Goal: Task Accomplishment & Management: Manage account settings

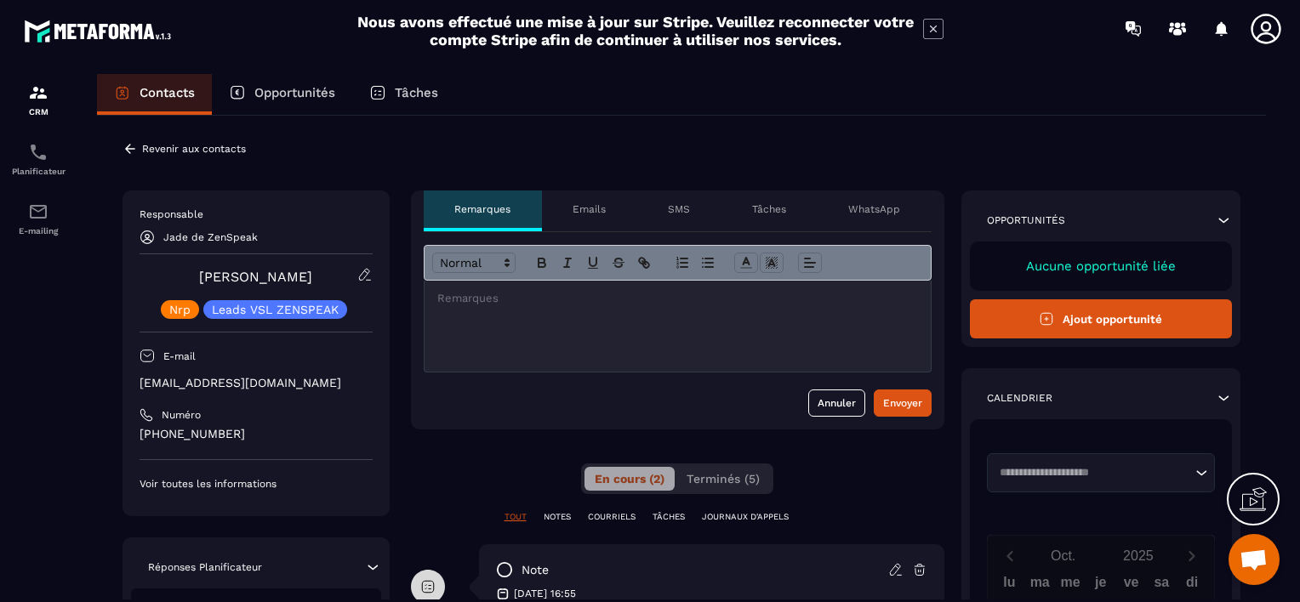
click at [128, 146] on icon at bounding box center [130, 148] width 10 height 9
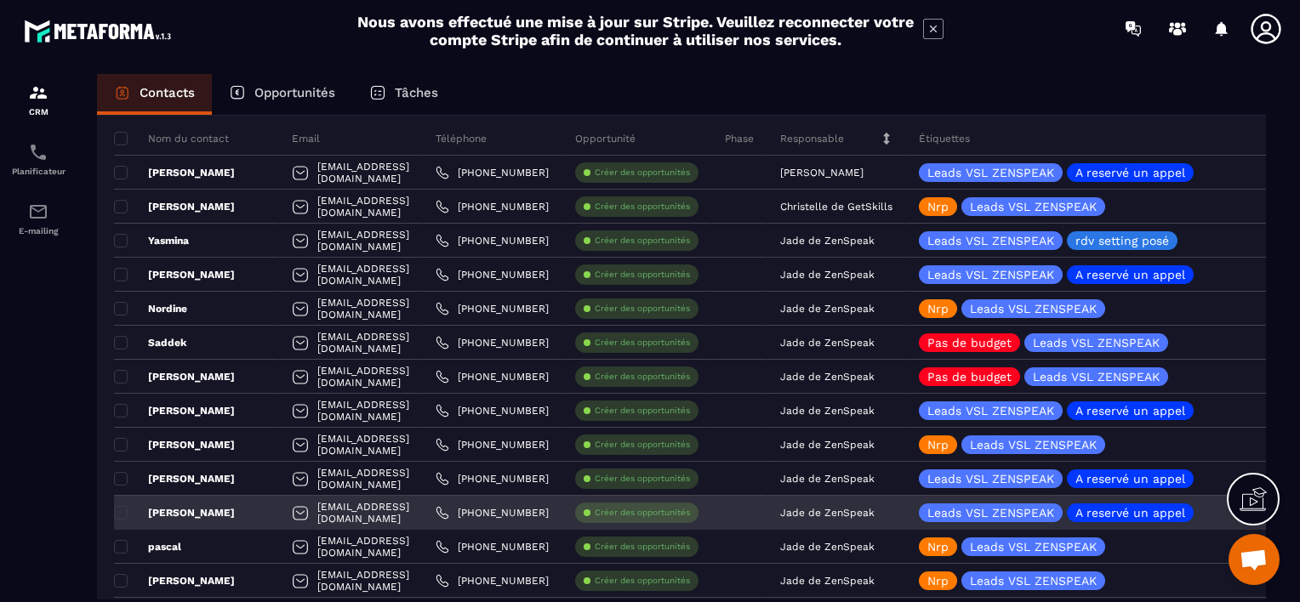
scroll to position [170, 0]
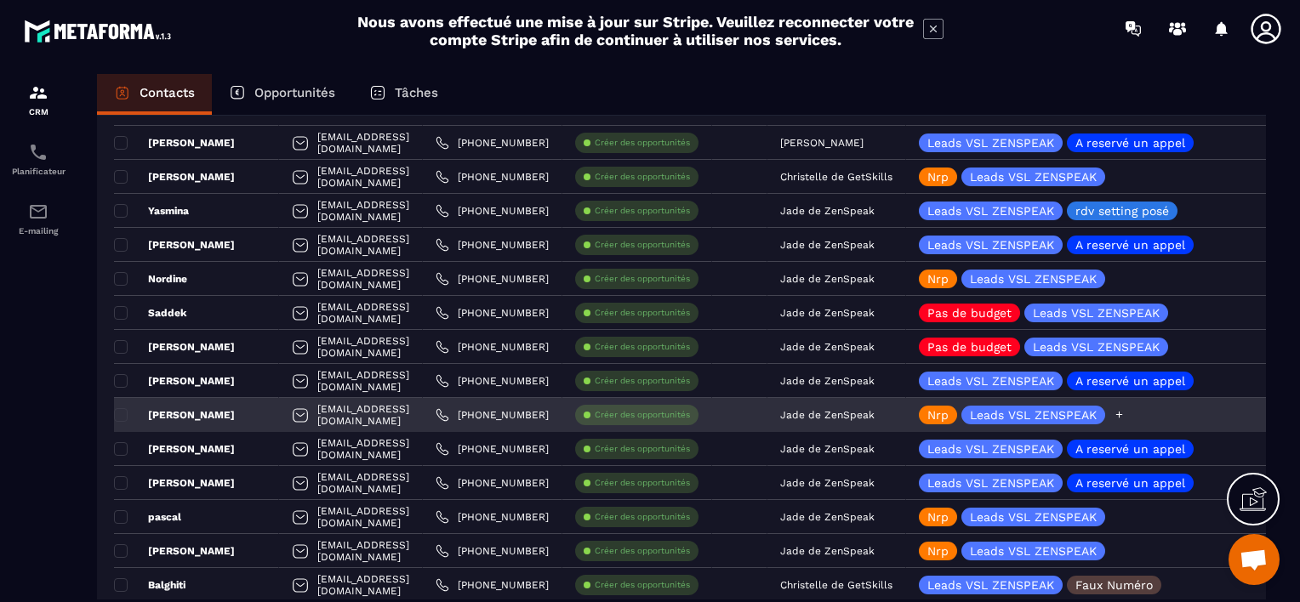
click at [1125, 415] on icon at bounding box center [1119, 414] width 11 height 11
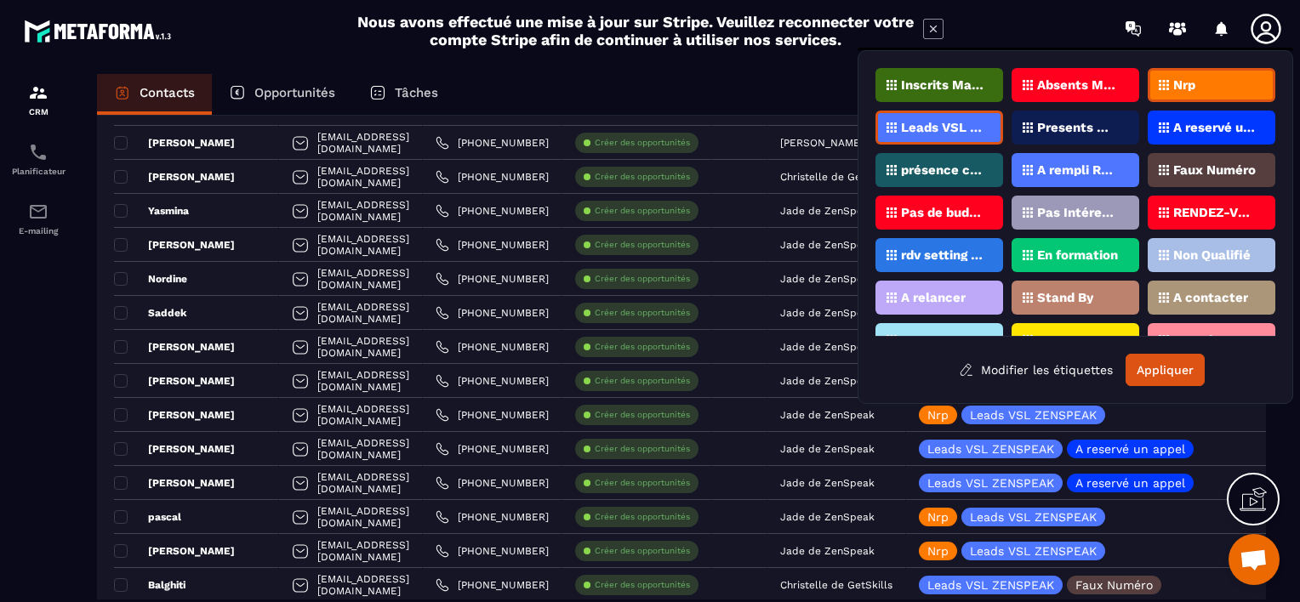
click at [980, 201] on div "Pas de budget" at bounding box center [939, 213] width 128 height 34
click at [1174, 82] on p "Nrp" at bounding box center [1184, 85] width 22 height 12
click at [1172, 364] on button "Appliquer" at bounding box center [1165, 370] width 79 height 32
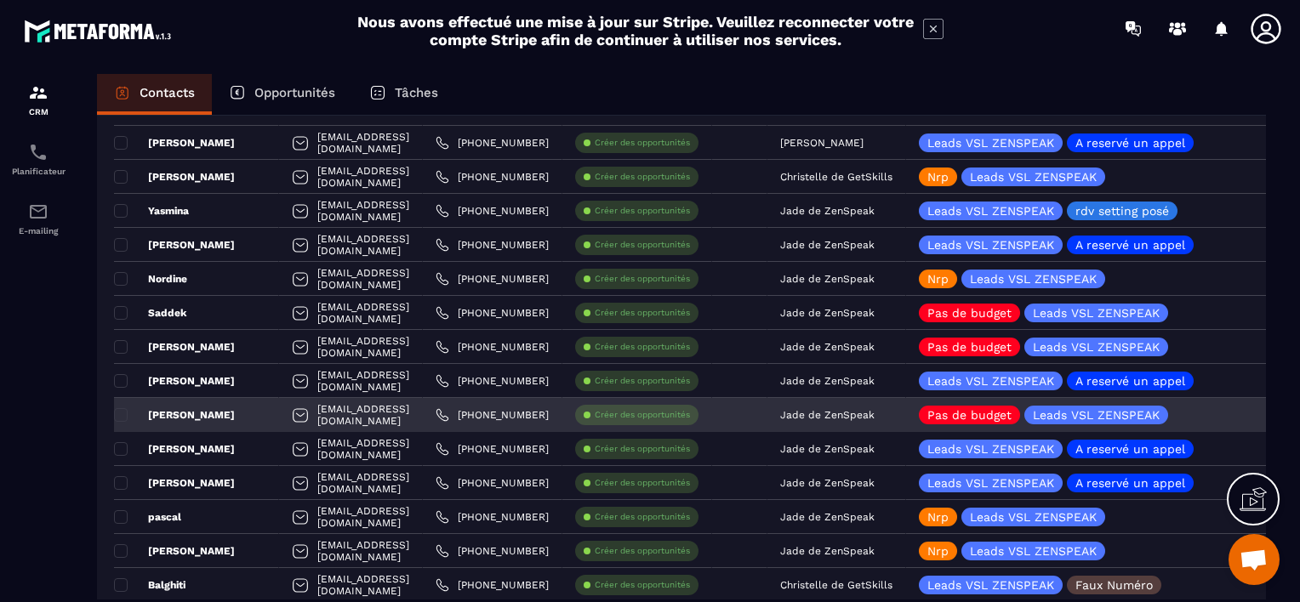
drag, startPoint x: 921, startPoint y: 409, endPoint x: 902, endPoint y: 408, distance: 18.8
click at [902, 408] on div "Jade de ZenSpeak" at bounding box center [836, 415] width 139 height 34
click at [875, 410] on p "Jade de ZenSpeak" at bounding box center [827, 415] width 94 height 12
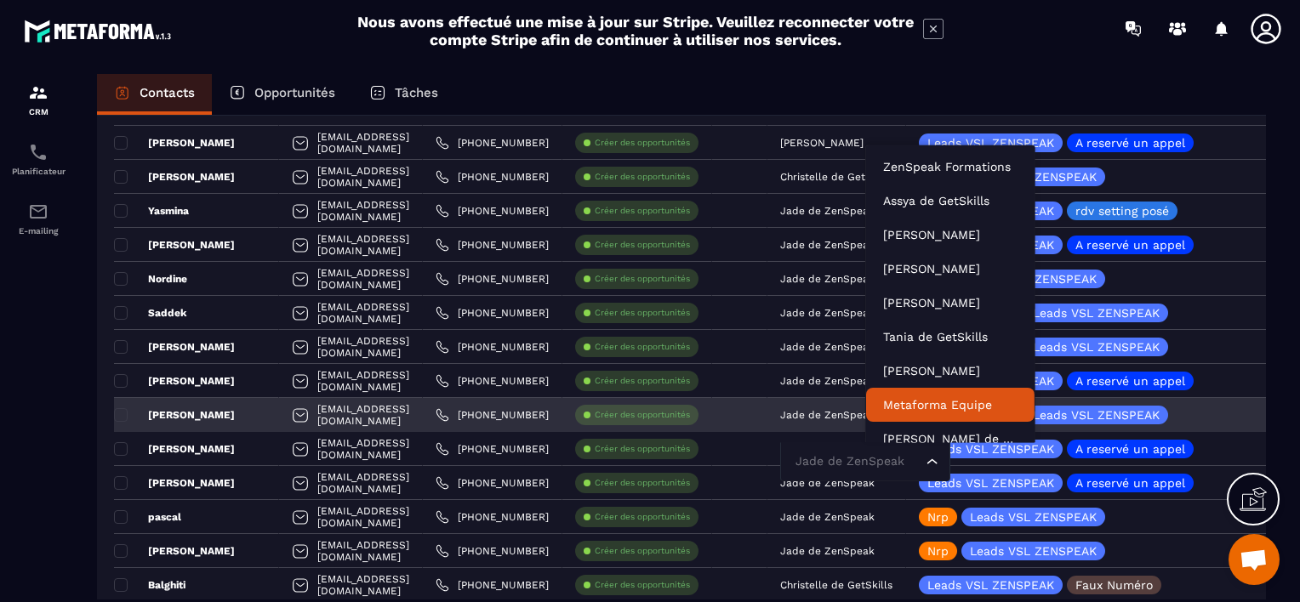
scroll to position [13, 0]
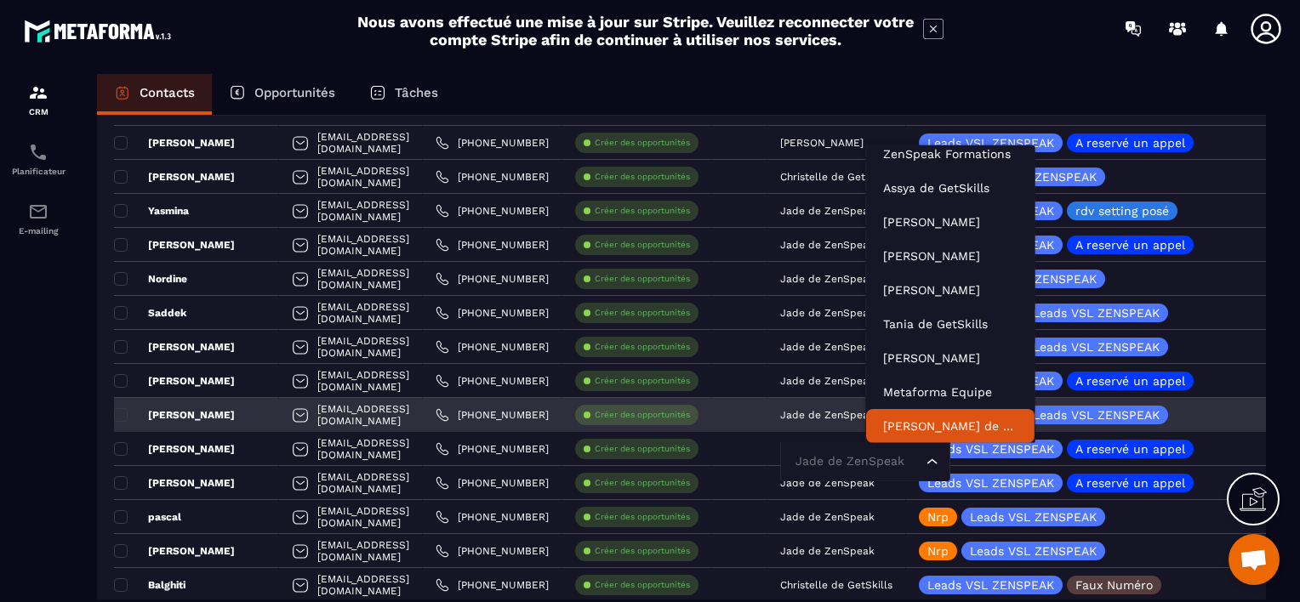
click at [918, 463] on input "Search for option" at bounding box center [856, 462] width 131 height 19
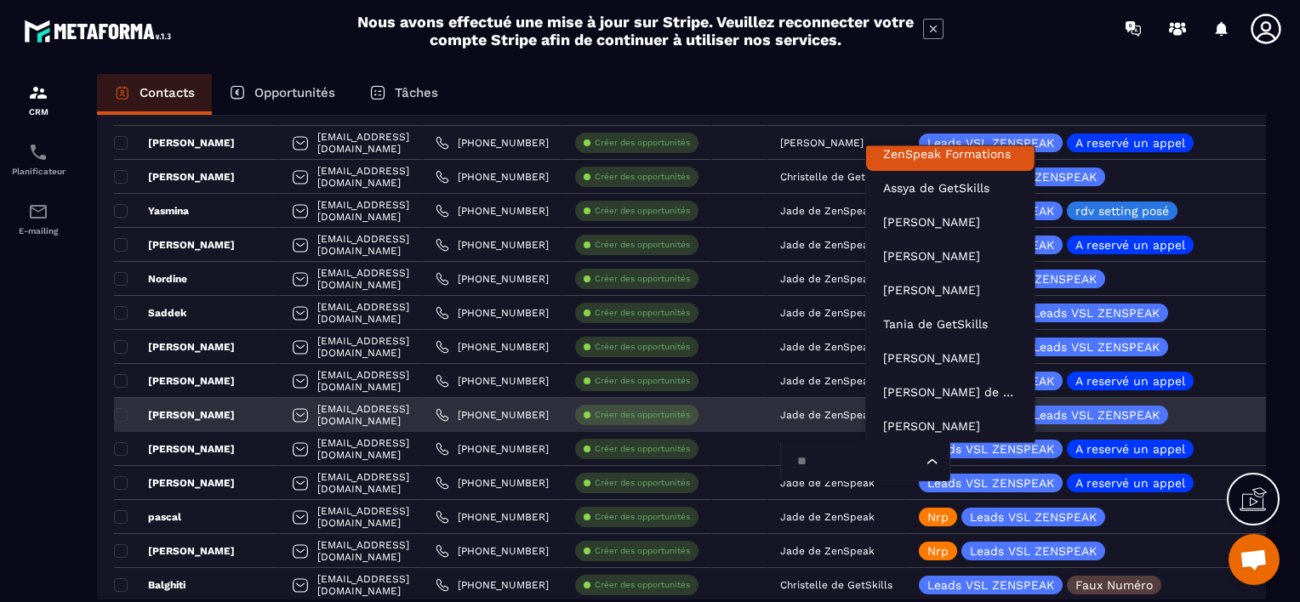
scroll to position [3, 0]
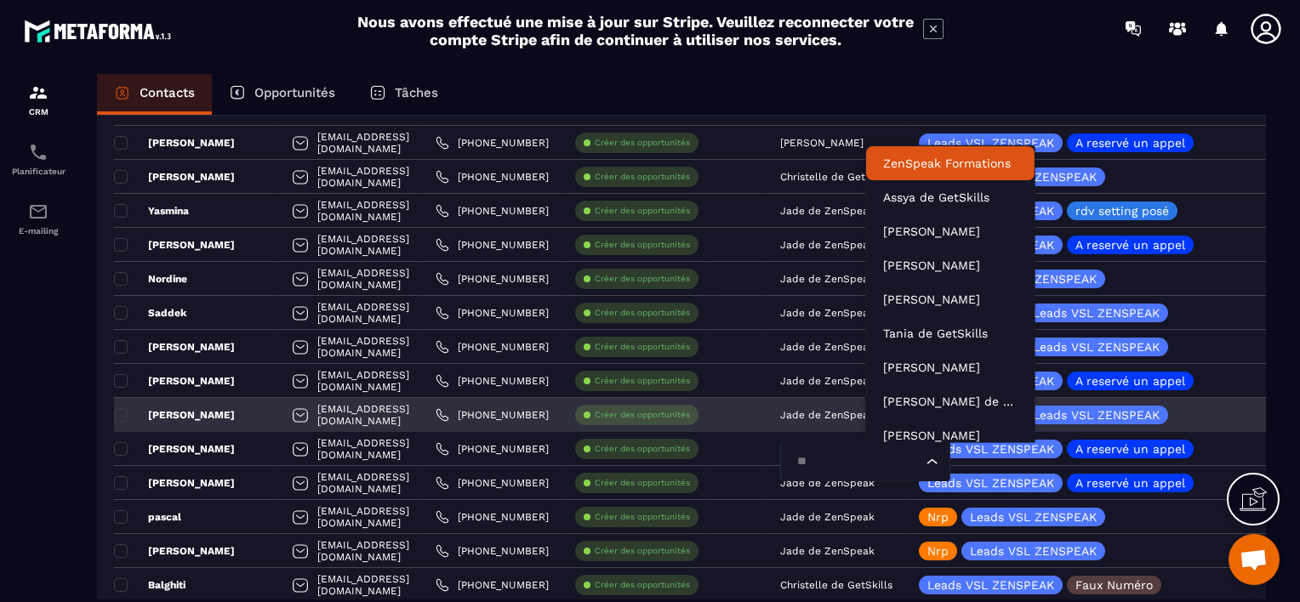
type input "***"
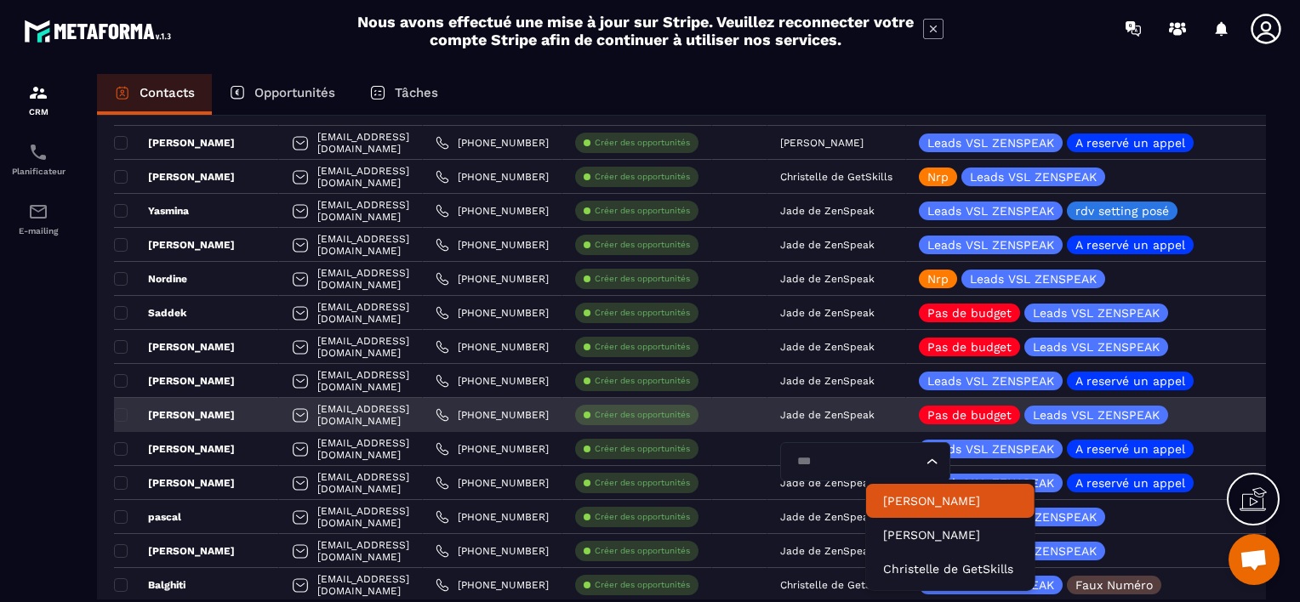
scroll to position [0, 0]
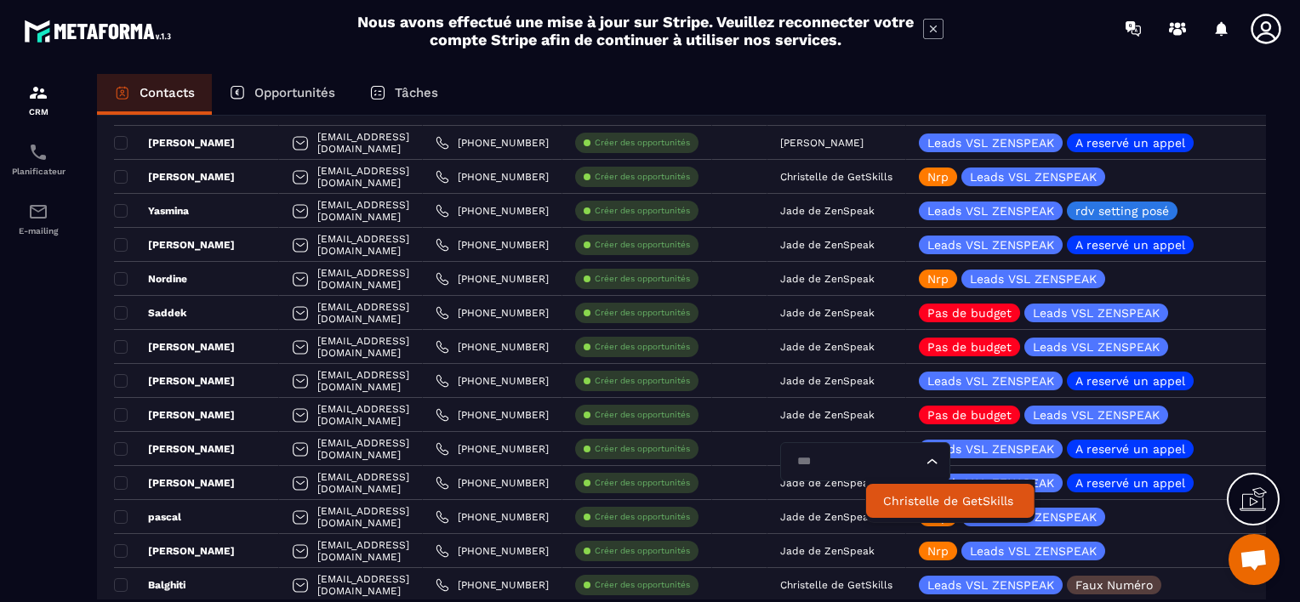
click at [915, 499] on p "Christelle de GetSkills" at bounding box center [950, 501] width 134 height 17
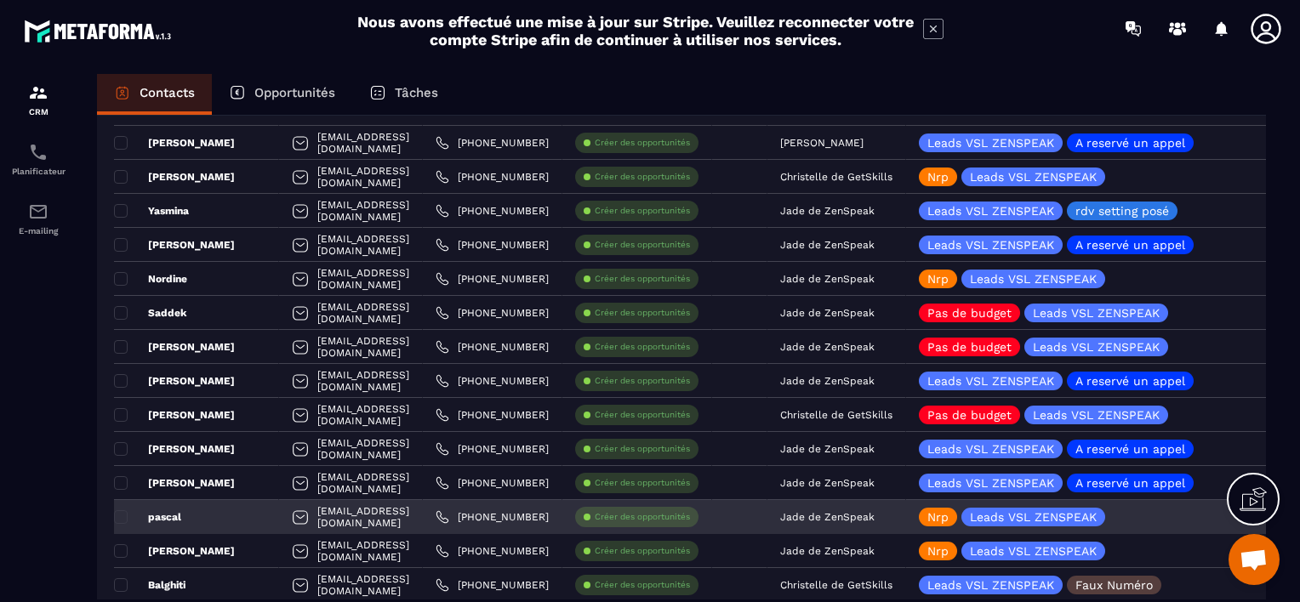
click at [875, 515] on p "Jade de ZenSpeak" at bounding box center [827, 517] width 94 height 12
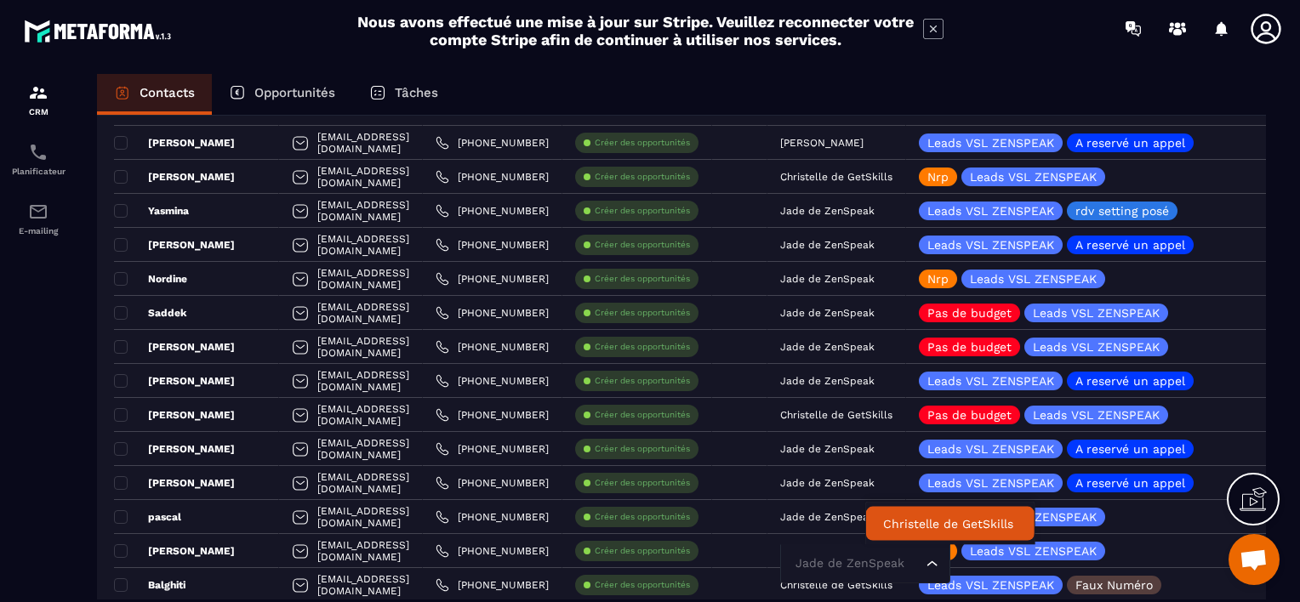
click at [936, 521] on p "Christelle de GetSkills" at bounding box center [950, 524] width 134 height 17
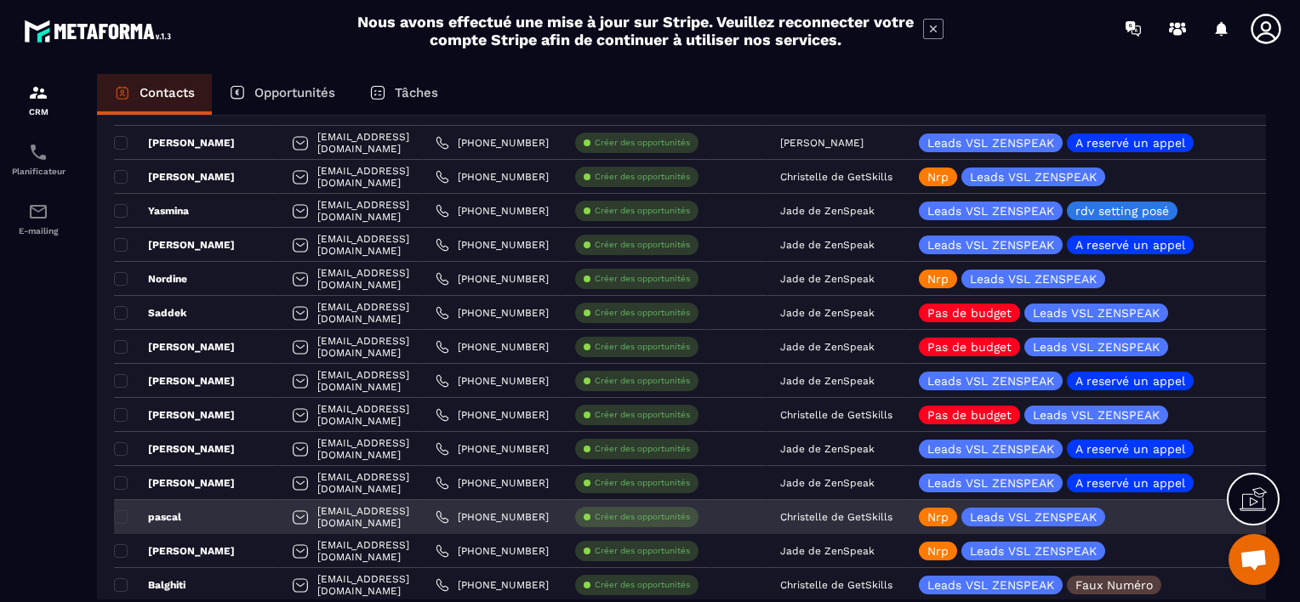
click at [229, 512] on div "pascal" at bounding box center [196, 517] width 165 height 34
